Goal: Information Seeking & Learning: Check status

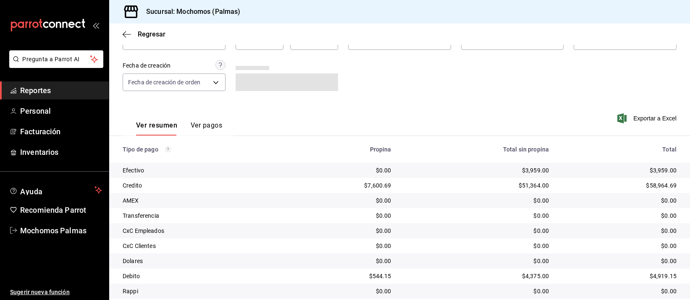
scroll to position [85, 0]
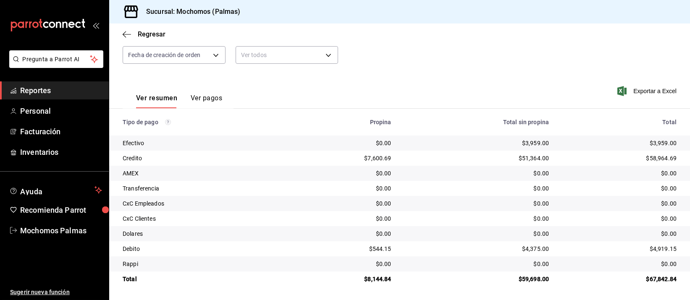
click at [475, 162] on div "$51,364.00" at bounding box center [477, 158] width 144 height 8
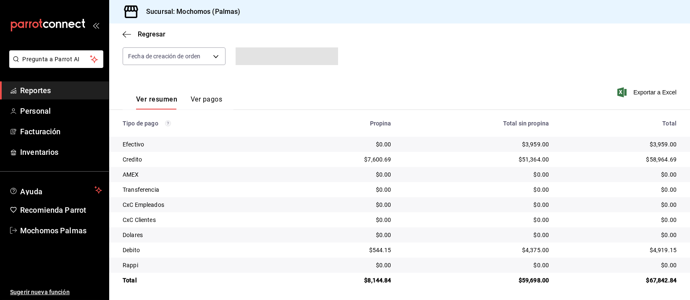
scroll to position [85, 0]
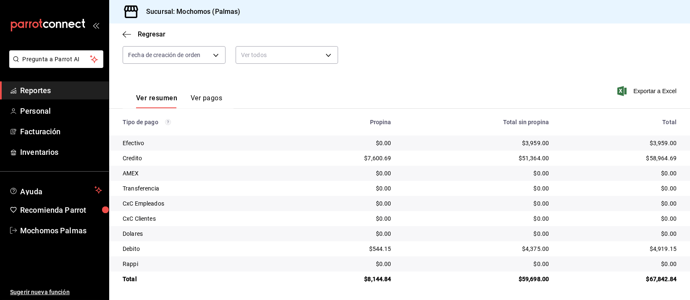
click at [432, 81] on div "Ver resumen Ver pagos Exportar a Excel" at bounding box center [399, 96] width 581 height 45
click at [428, 157] on div "$51,364.00" at bounding box center [477, 158] width 144 height 8
click at [427, 157] on div "$51,364.00" at bounding box center [477, 158] width 144 height 8
click at [426, 151] on td "$51,364.00" at bounding box center [477, 158] width 158 height 15
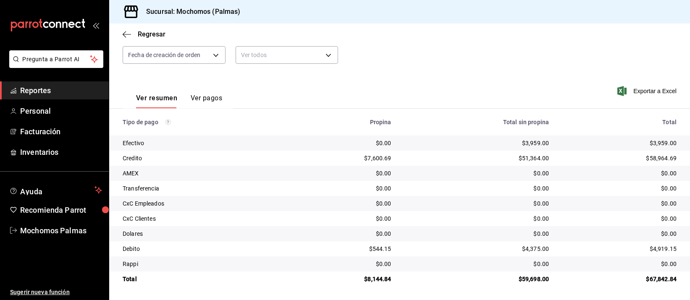
click at [428, 155] on div "$51,364.00" at bounding box center [477, 158] width 144 height 8
click at [428, 156] on div "$51,364.00" at bounding box center [477, 158] width 144 height 8
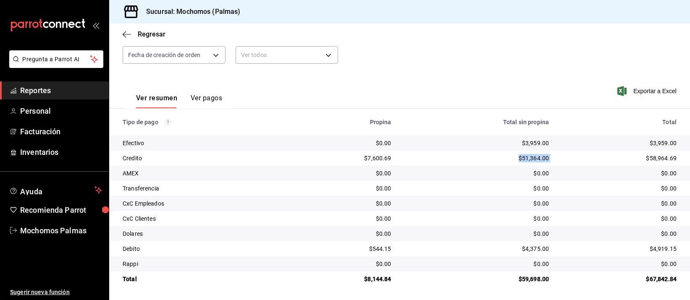
click at [428, 156] on div "$51,364.00" at bounding box center [477, 158] width 144 height 8
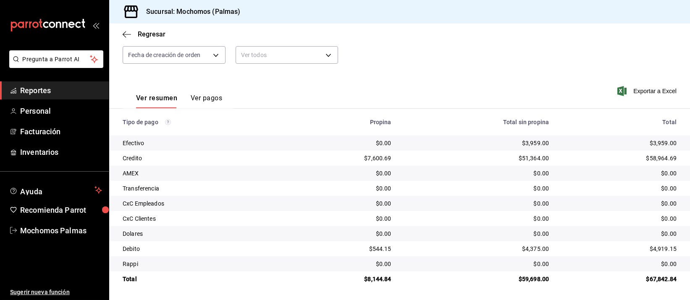
click at [297, 175] on div "$0.00" at bounding box center [344, 173] width 94 height 8
click at [421, 148] on td "$3,959.00" at bounding box center [477, 143] width 158 height 15
click at [273, 149] on td "Efectivo" at bounding box center [199, 143] width 181 height 15
click at [357, 147] on div "$0.00" at bounding box center [344, 143] width 94 height 8
drag, startPoint x: 449, startPoint y: 171, endPoint x: 453, endPoint y: 177, distance: 7.2
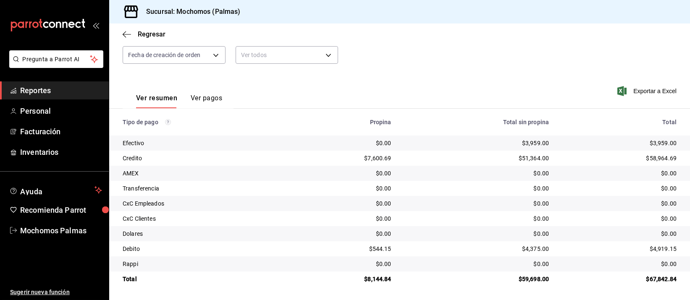
click at [449, 173] on div "$0.00" at bounding box center [477, 173] width 144 height 8
click at [453, 179] on td "$0.00" at bounding box center [477, 173] width 158 height 15
click at [456, 180] on td "$0.00" at bounding box center [477, 173] width 158 height 15
click at [461, 211] on td "$0.00" at bounding box center [477, 218] width 158 height 15
drag, startPoint x: 413, startPoint y: 154, endPoint x: 409, endPoint y: 144, distance: 11.3
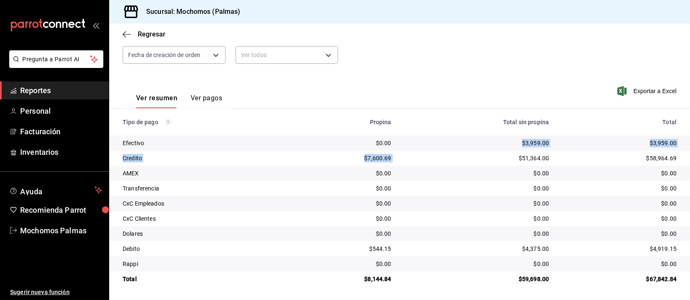
click at [411, 146] on tbody "Efectivo $0.00 $3,959.00 $3,959.00 Credito $7,600.69 $51,364.00 $58,964.69 AMEX…" at bounding box center [399, 211] width 581 height 151
click at [441, 173] on div "$0.00" at bounding box center [477, 173] width 144 height 8
click at [391, 160] on td "$7,600.69" at bounding box center [345, 158] width 108 height 15
click at [378, 195] on td "$0.00" at bounding box center [345, 188] width 108 height 15
click at [433, 216] on div "$0.00" at bounding box center [477, 219] width 144 height 8
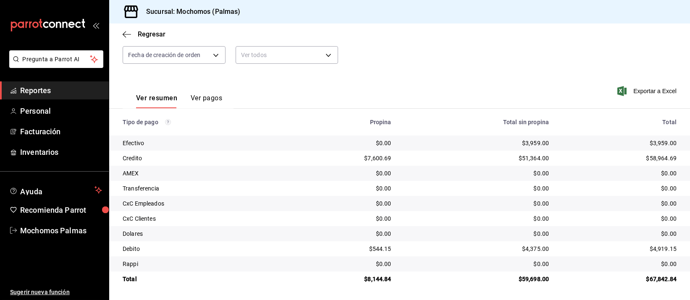
click at [443, 231] on div "$0.00" at bounding box center [477, 234] width 144 height 8
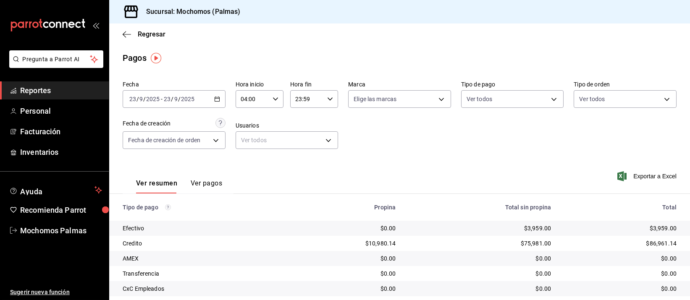
click at [634, 231] on div "$3,959.00" at bounding box center [620, 228] width 112 height 8
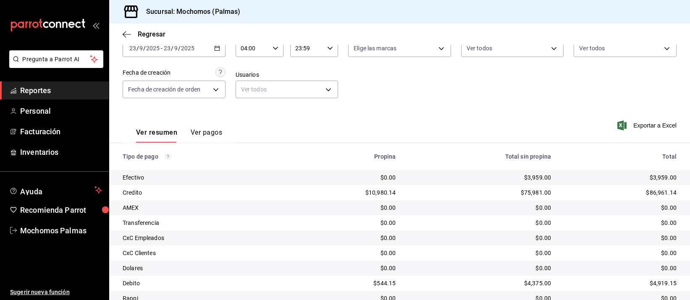
scroll to position [85, 0]
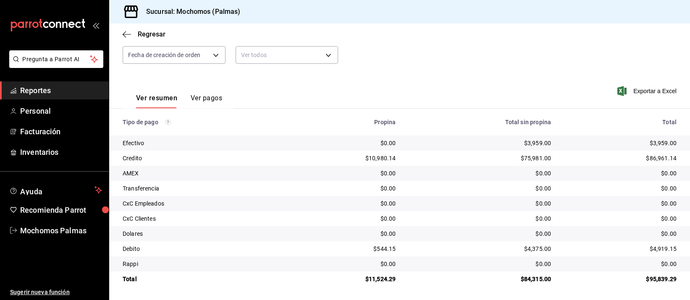
click at [581, 192] on div "$0.00" at bounding box center [620, 188] width 112 height 8
click at [249, 216] on div "CxC Clientes" at bounding box center [202, 219] width 158 height 8
click at [471, 179] on td "$0.00" at bounding box center [479, 173] width 155 height 15
click at [328, 133] on th "Propina" at bounding box center [345, 122] width 115 height 27
click at [327, 152] on td "$10,980.14" at bounding box center [345, 158] width 115 height 15
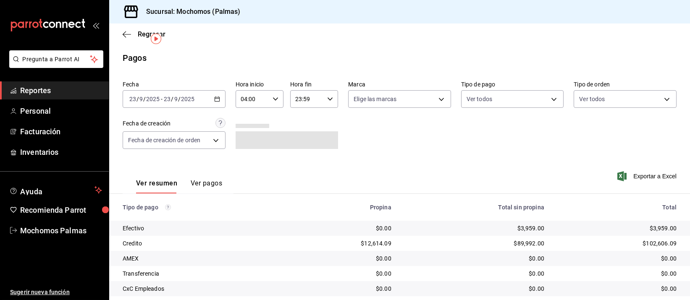
scroll to position [85, 0]
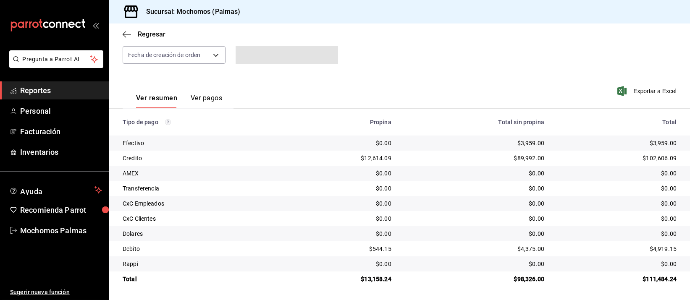
click at [361, 150] on td "$0.00" at bounding box center [341, 143] width 113 height 15
click at [360, 148] on td "$0.00" at bounding box center [341, 143] width 113 height 15
